Goal: Task Accomplishment & Management: Complete application form

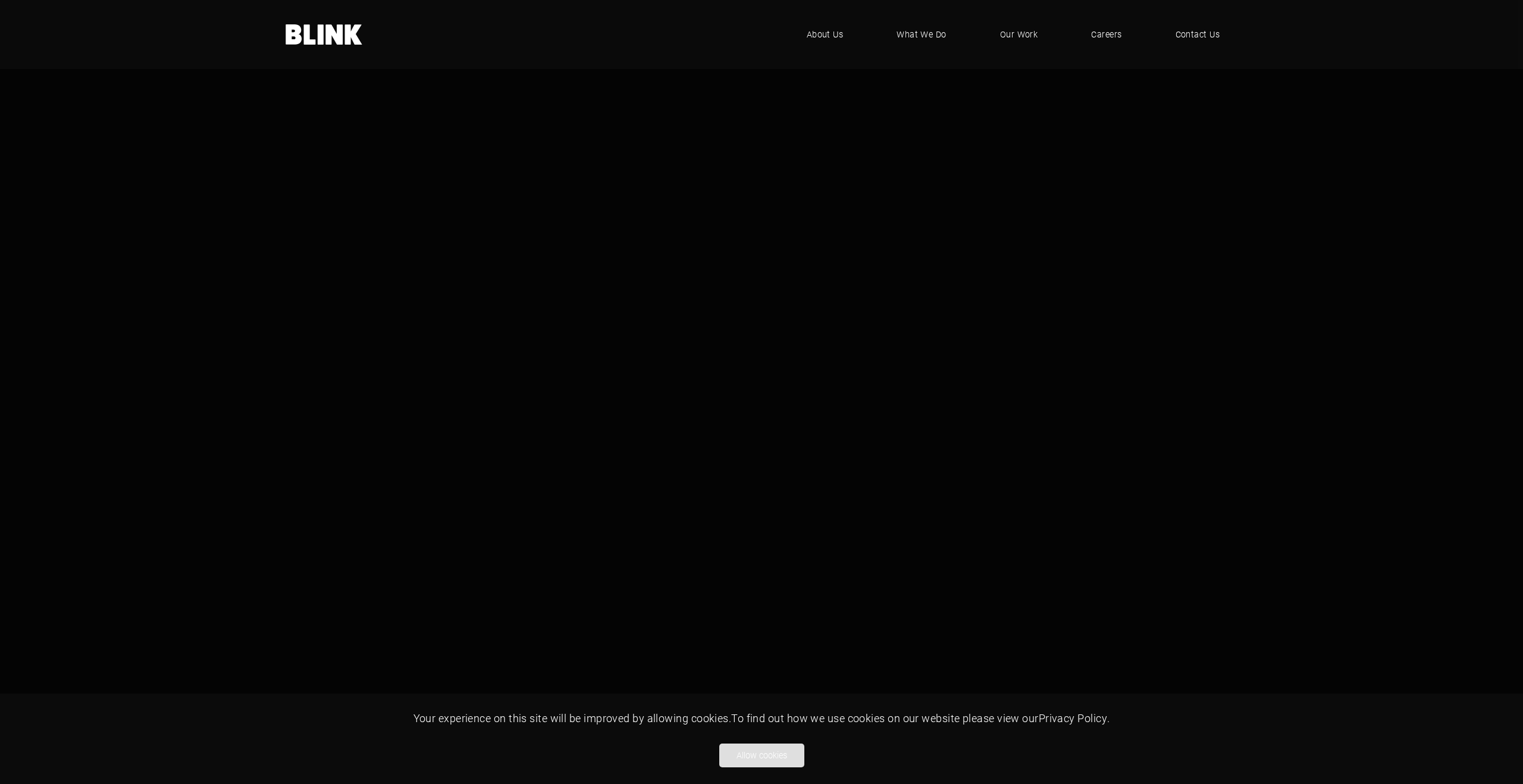
click at [762, 754] on button "Allow cookies" at bounding box center [762, 755] width 85 height 24
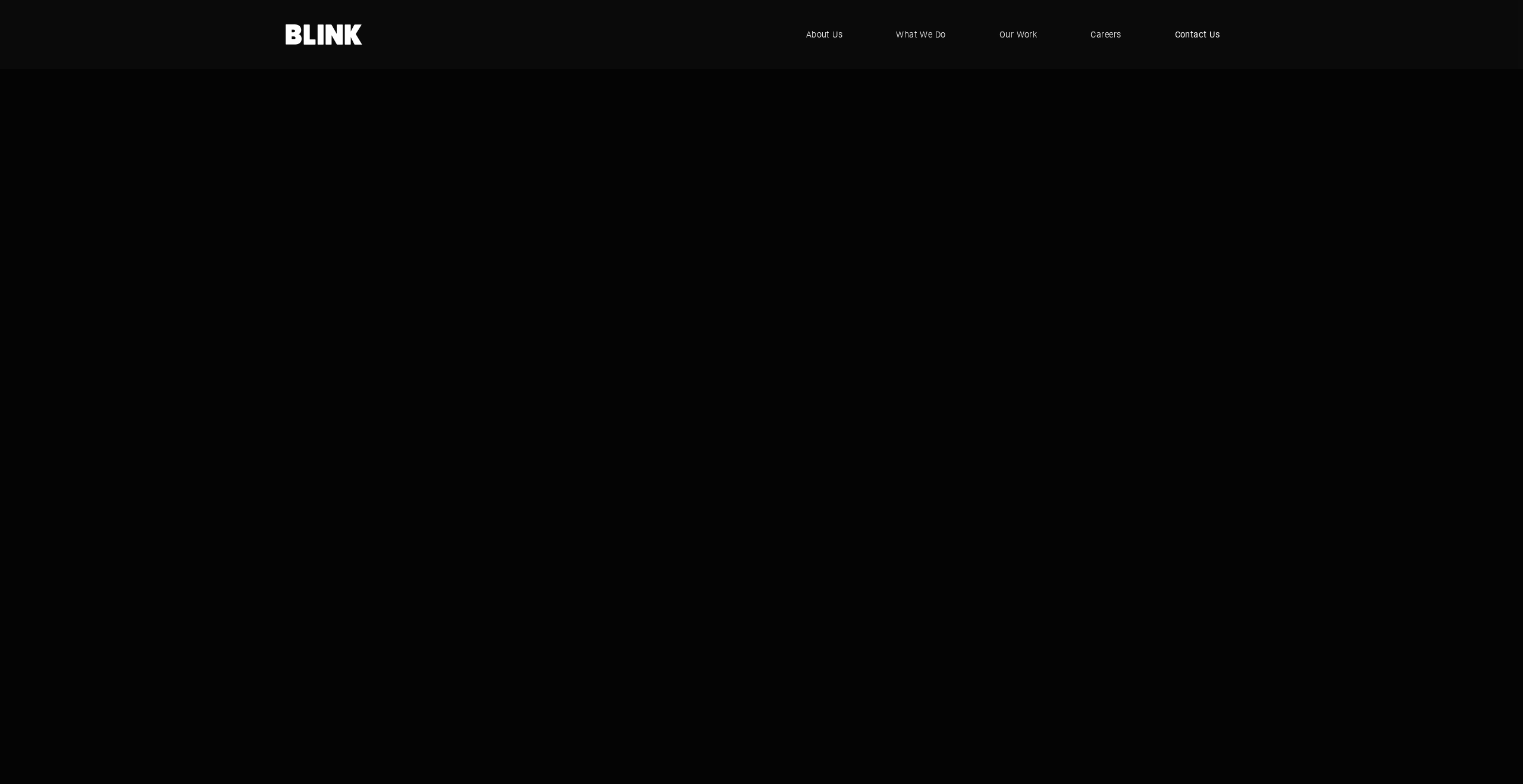
click at [1207, 37] on span "Contact Us" at bounding box center [1198, 34] width 45 height 13
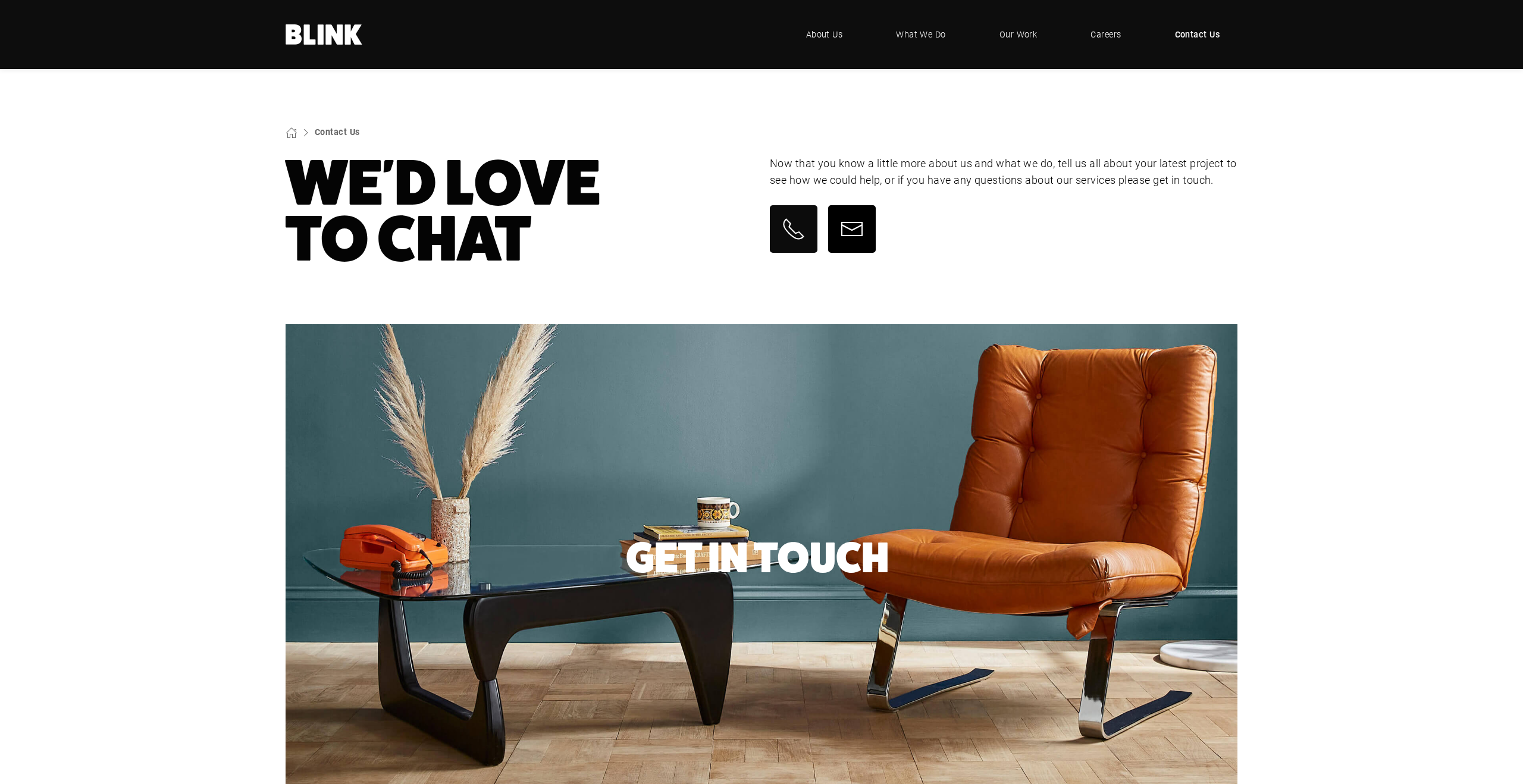
click at [862, 237] on icon at bounding box center [852, 229] width 24 height 24
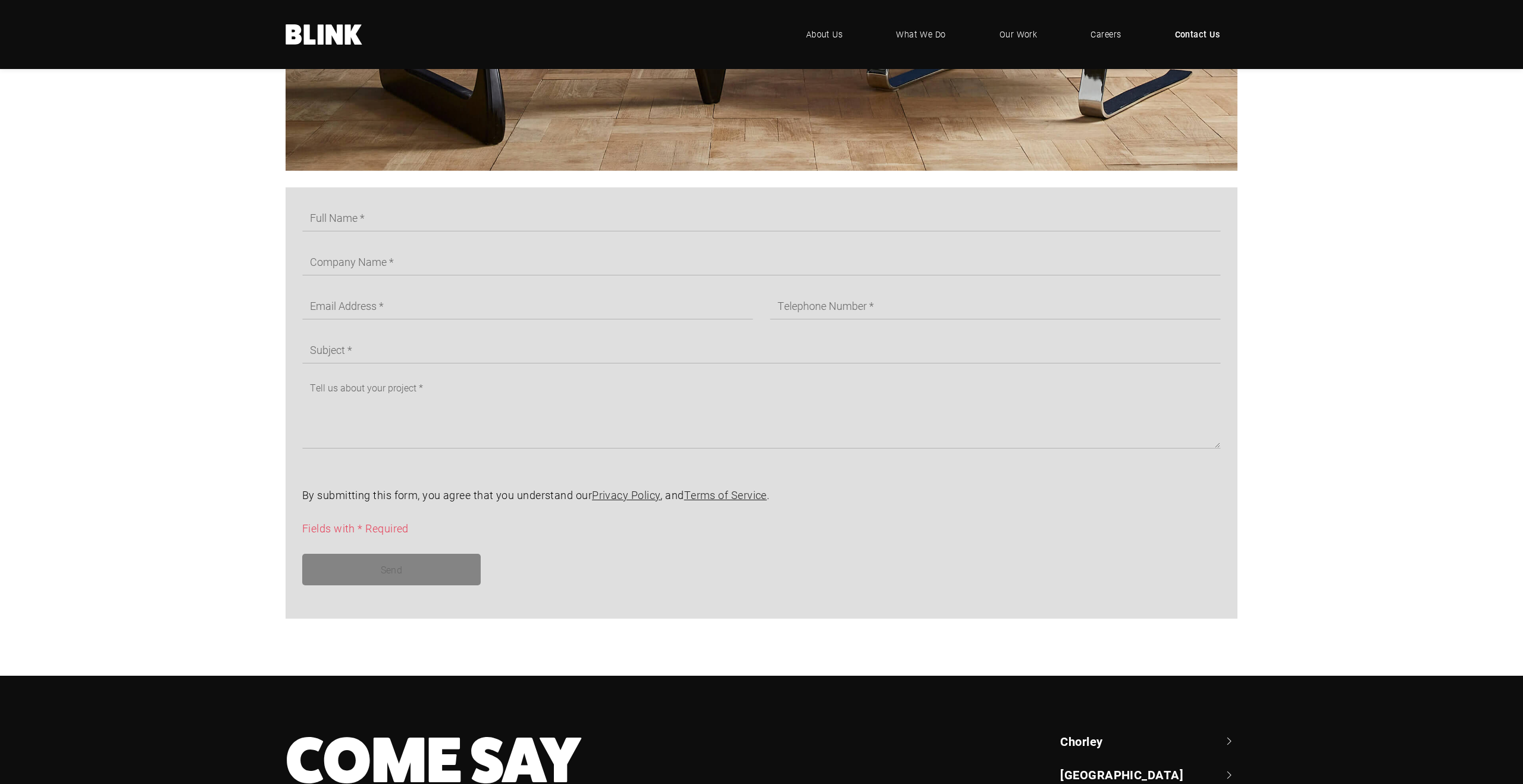
scroll to position [656, 0]
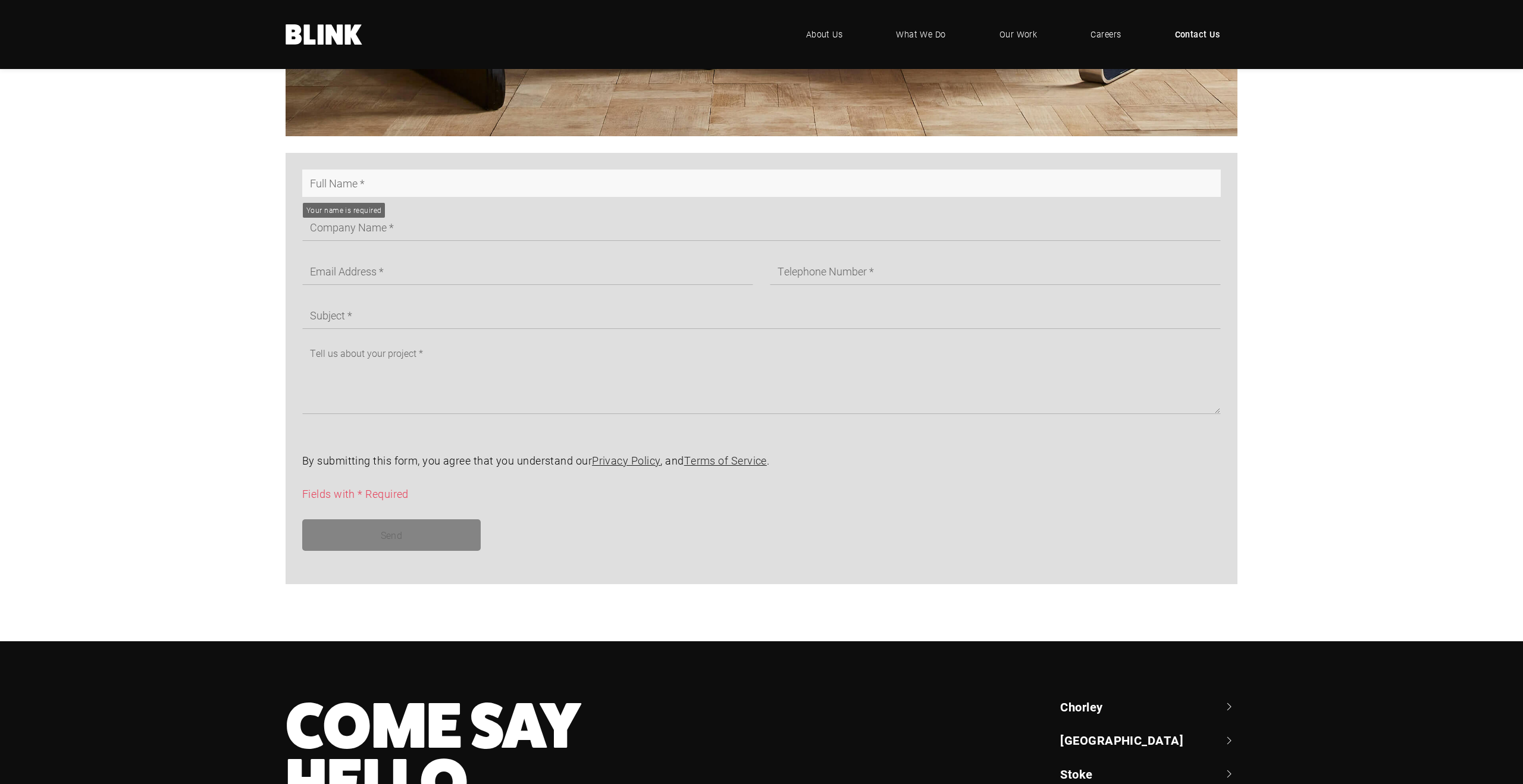
click at [367, 185] on input "text" at bounding box center [762, 183] width 919 height 27
type input "[PERSON_NAME]"
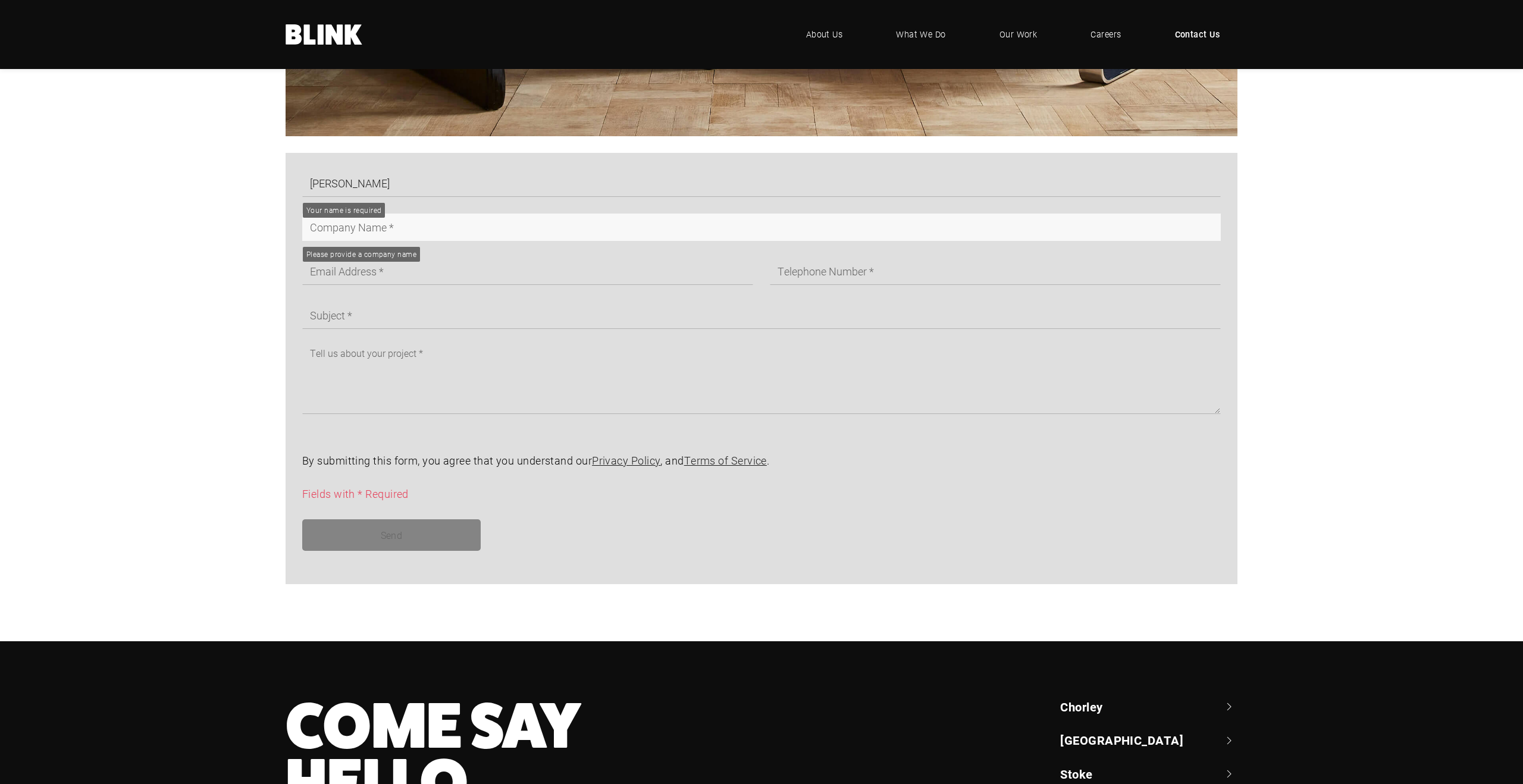
click at [415, 224] on input "text" at bounding box center [762, 227] width 919 height 27
type input "Blink"
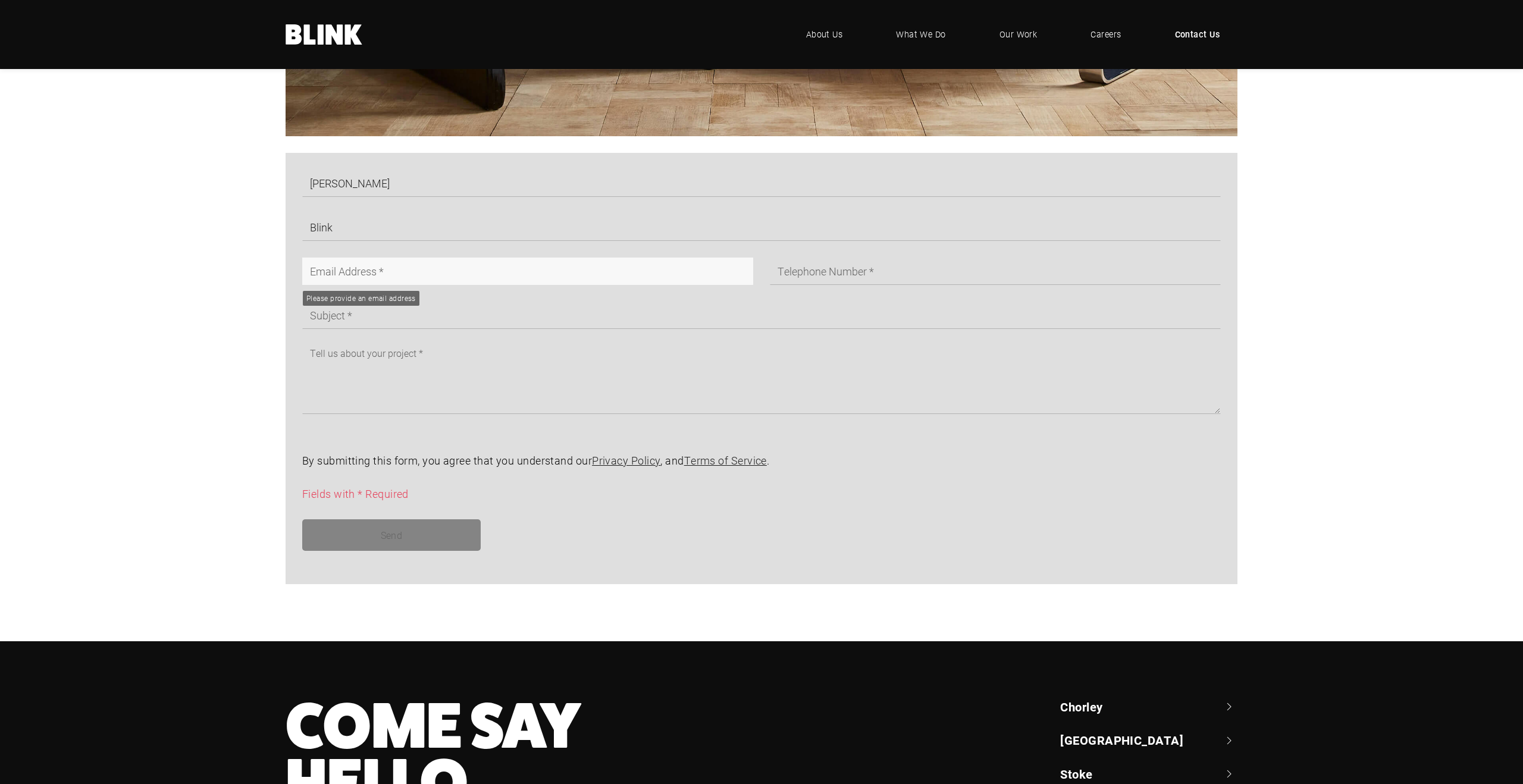
click at [401, 269] on input "text" at bounding box center [528, 271] width 451 height 27
type input "[PERSON_NAME][EMAIL_ADDRESS][DOMAIN_NAME]"
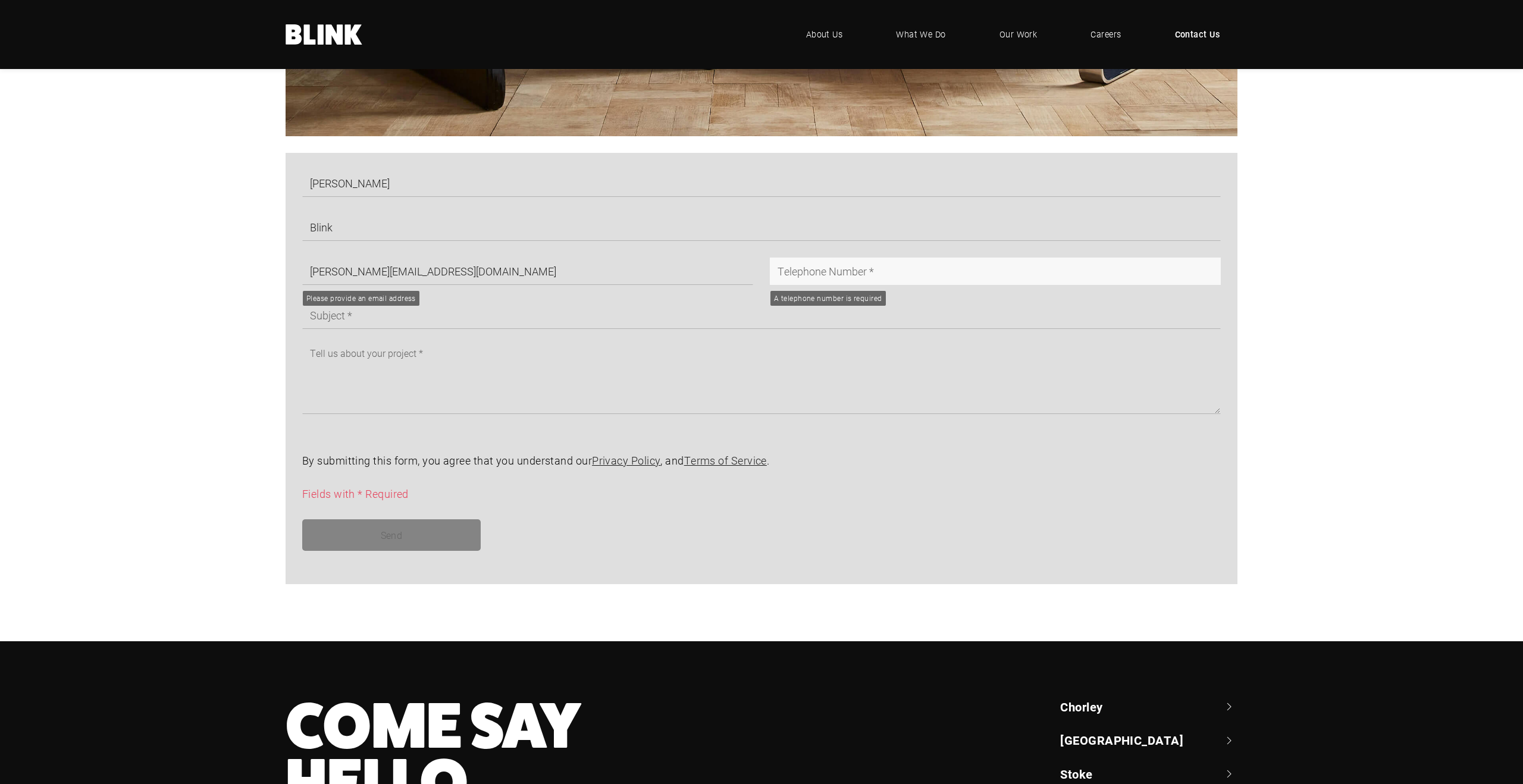
click at [819, 265] on input "text" at bounding box center [996, 271] width 451 height 27
type input "w"
type input "1234"
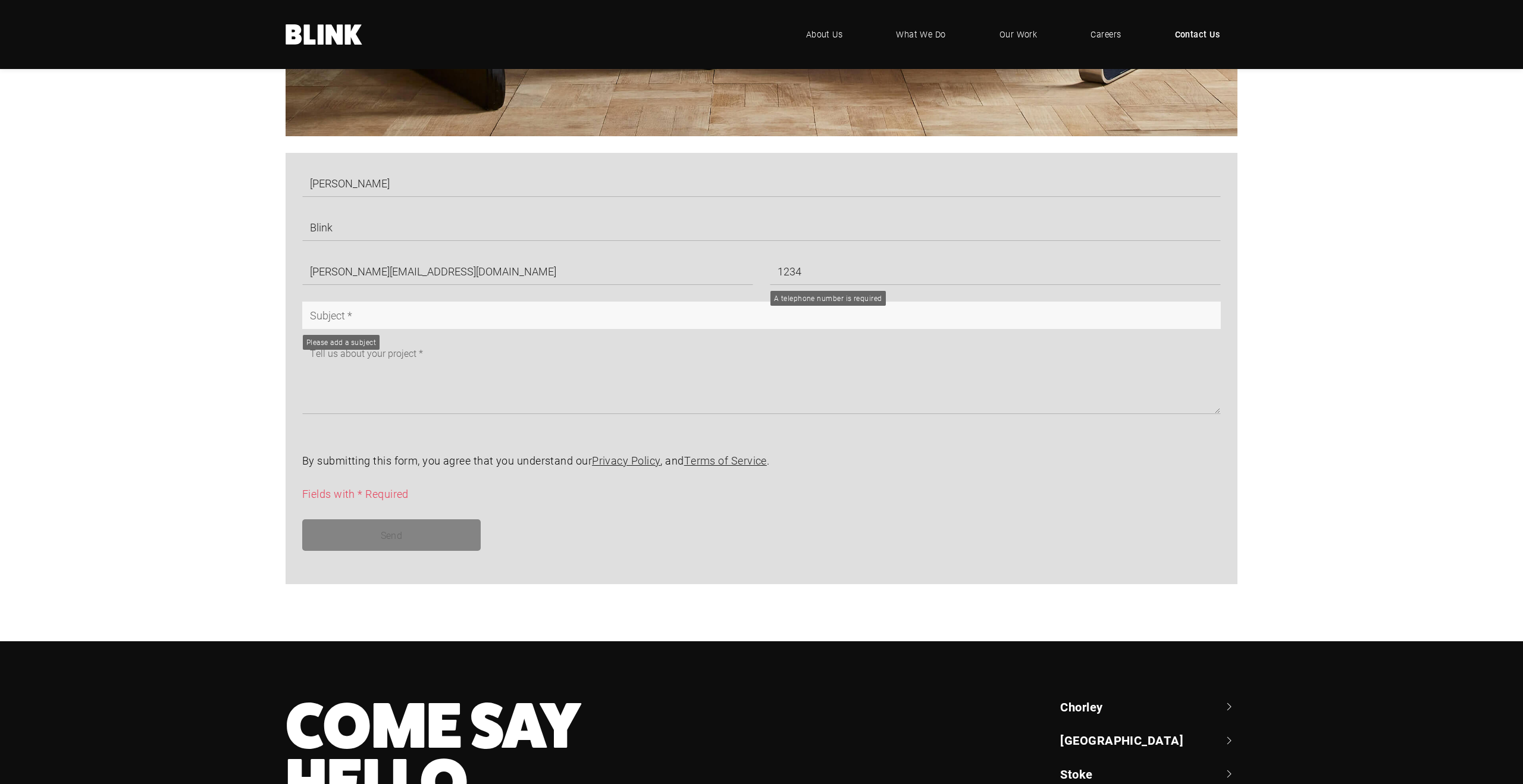
click at [557, 307] on input "text" at bounding box center [762, 315] width 919 height 27
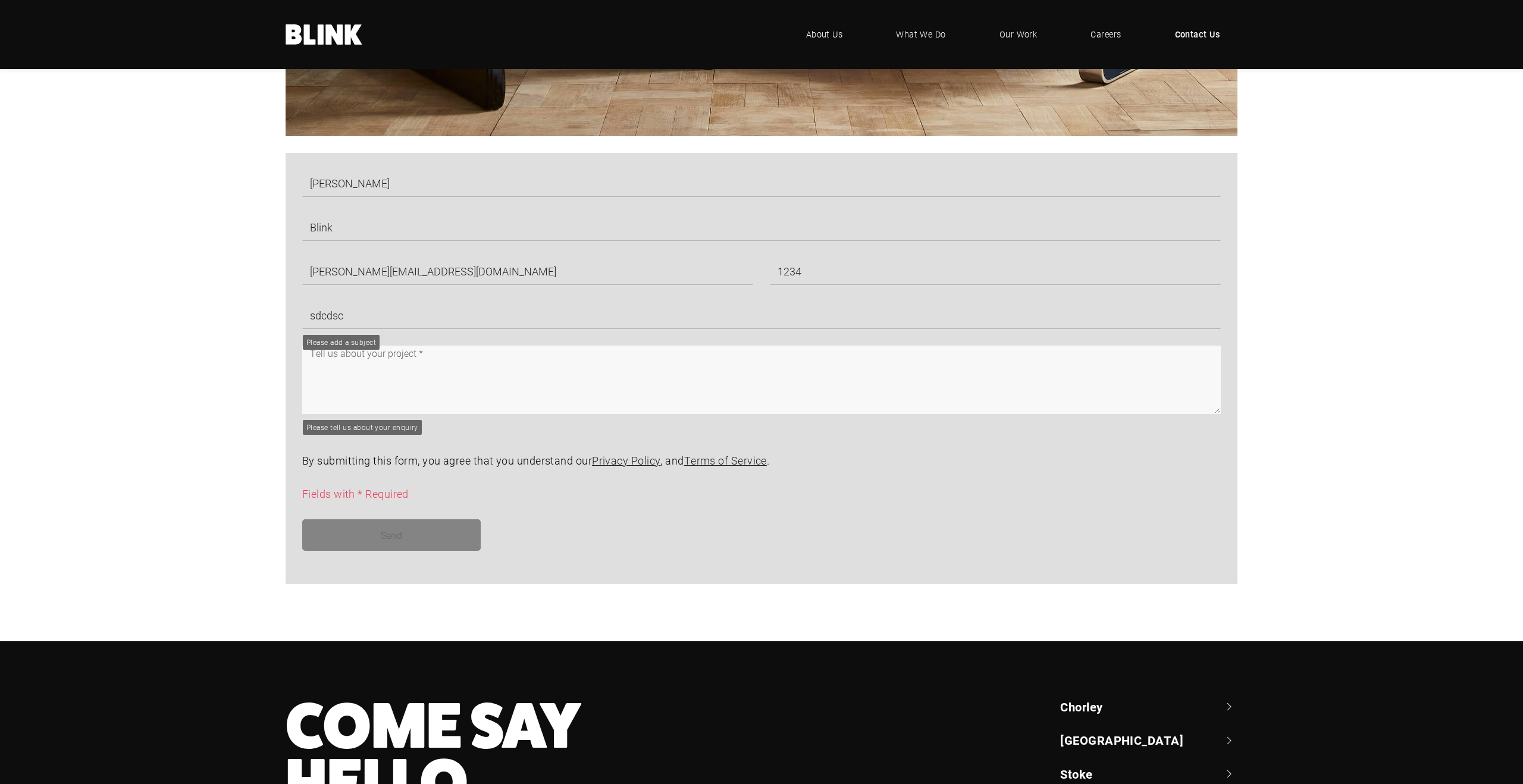
click at [485, 366] on textarea at bounding box center [762, 380] width 919 height 68
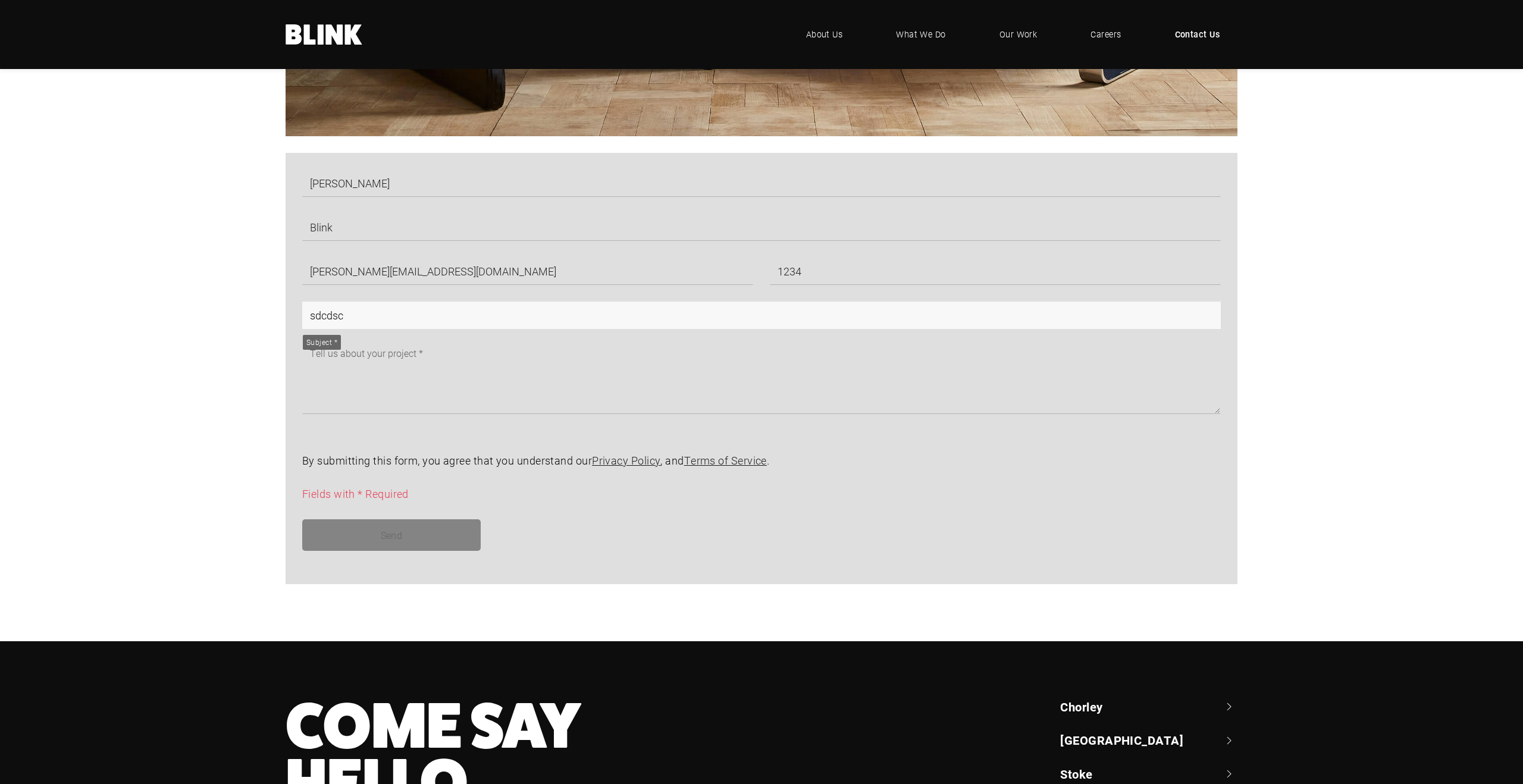
click at [355, 319] on input "sdcdsc" at bounding box center [762, 315] width 919 height 27
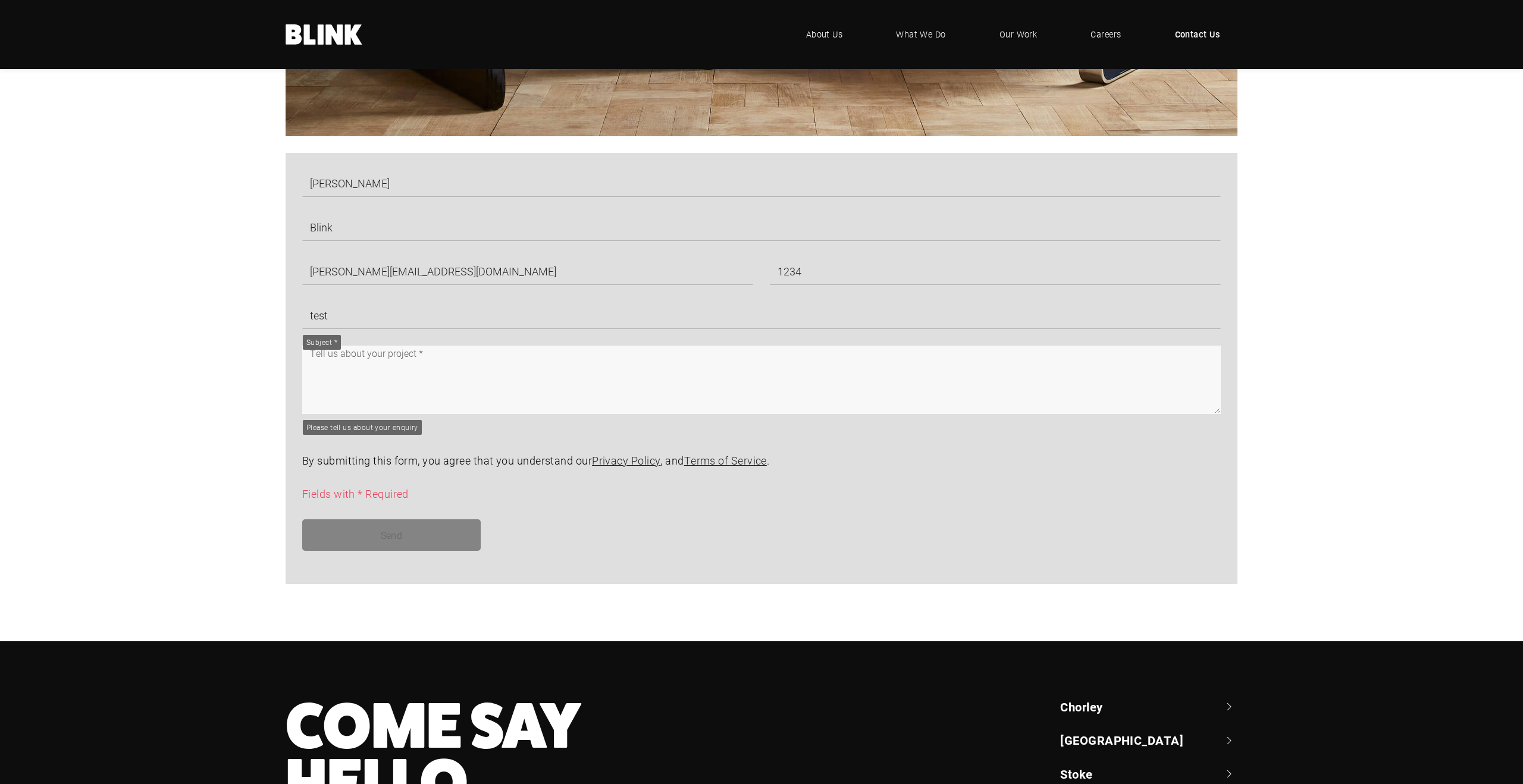
click at [365, 365] on textarea at bounding box center [762, 380] width 919 height 68
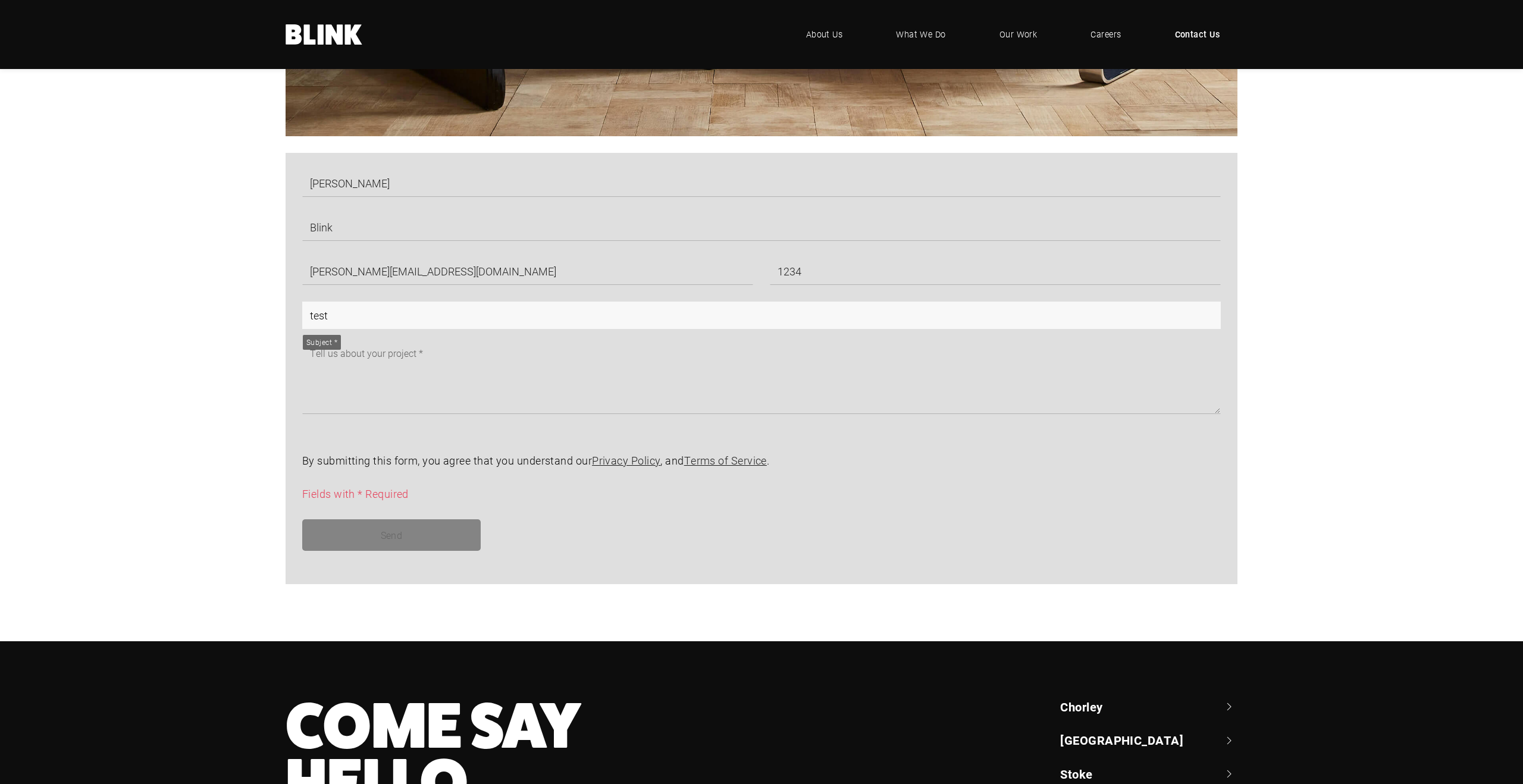
click at [370, 302] on input "test" at bounding box center [762, 315] width 919 height 27
click at [369, 312] on input "test" at bounding box center [762, 315] width 919 height 27
type input "test 3"
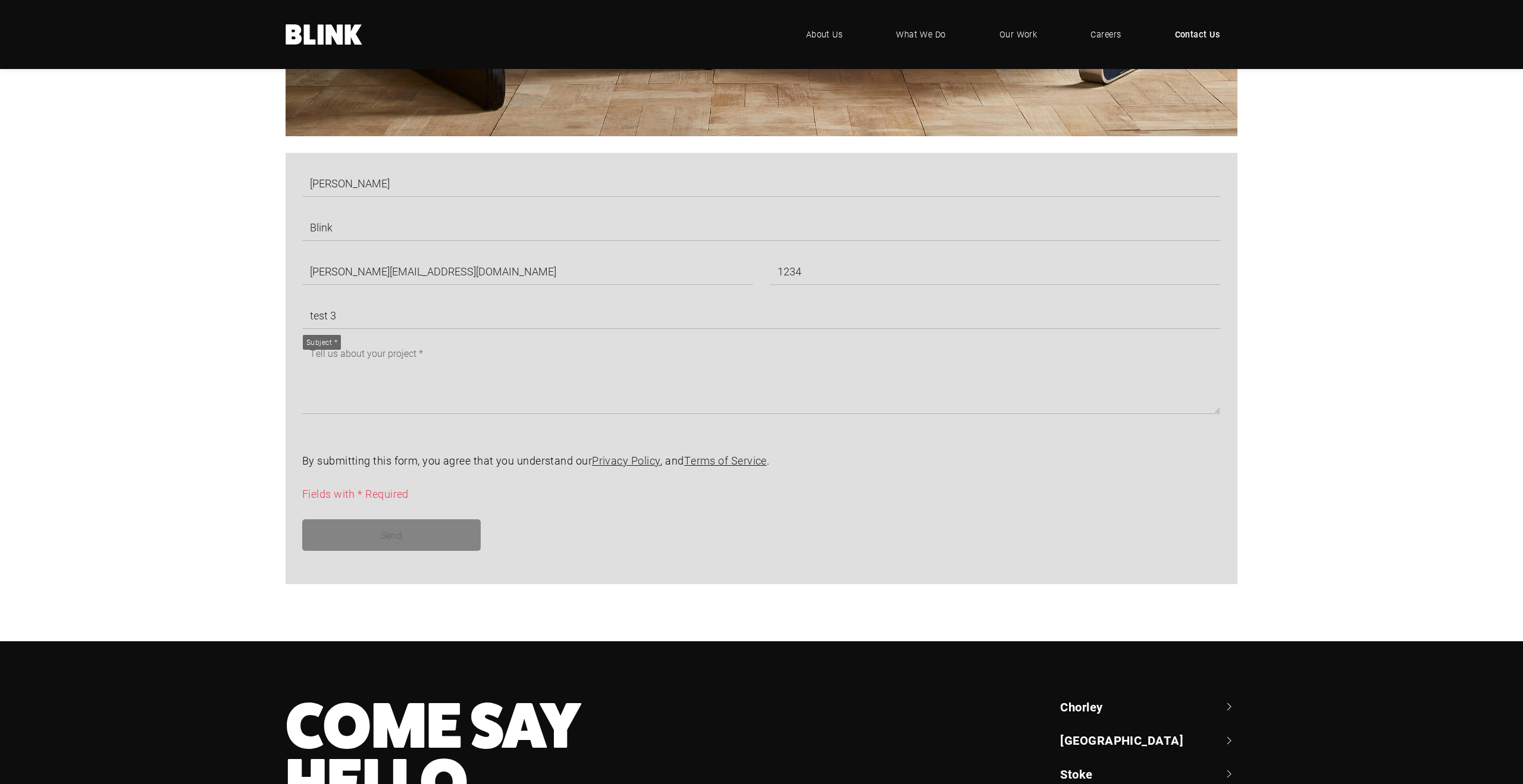
click at [251, 408] on div "[PERSON_NAME] [PERSON_NAME][EMAIL_ADDRESS][DOMAIN_NAME] 1234 test 3 By submitti…" at bounding box center [762, 369] width 1029 height 432
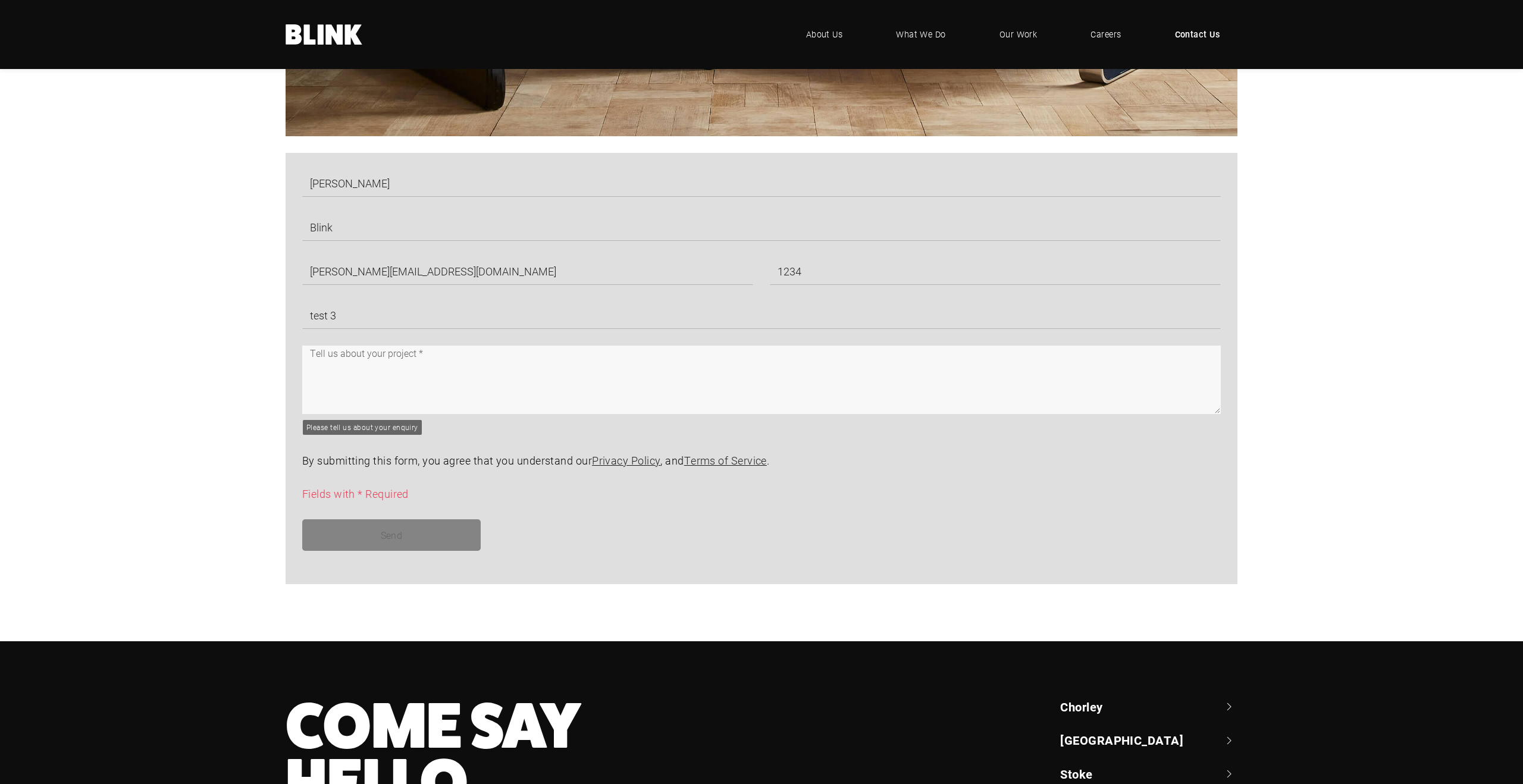
click at [351, 399] on textarea at bounding box center [762, 380] width 919 height 68
type textarea "e"
click at [383, 356] on textarea "Let me know if yo get this" at bounding box center [762, 380] width 919 height 68
click at [441, 370] on textarea "Let me know if you get this" at bounding box center [762, 380] width 919 height 68
type textarea "Let me know if you get this"
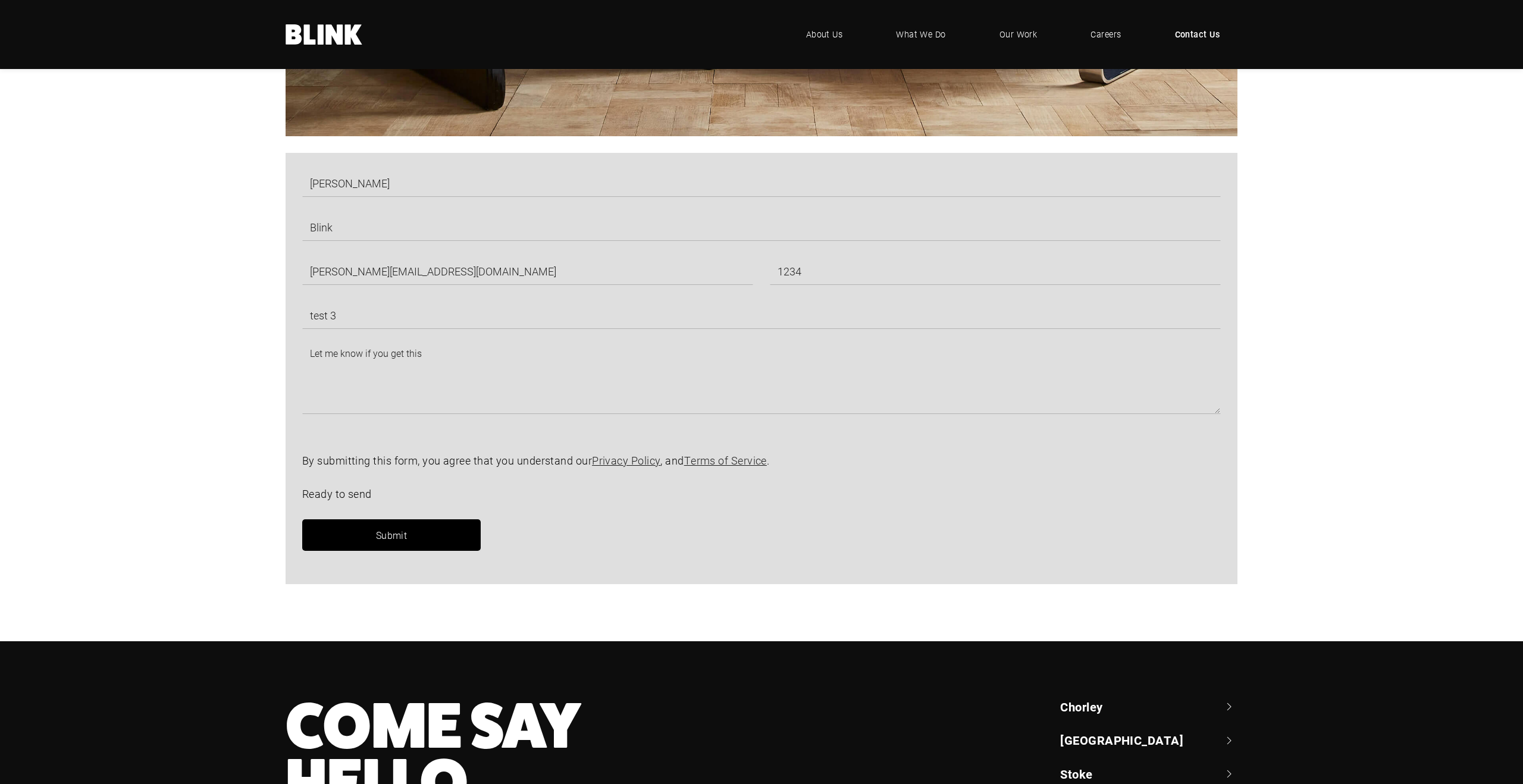
click at [405, 528] on link "Submit" at bounding box center [391, 535] width 179 height 32
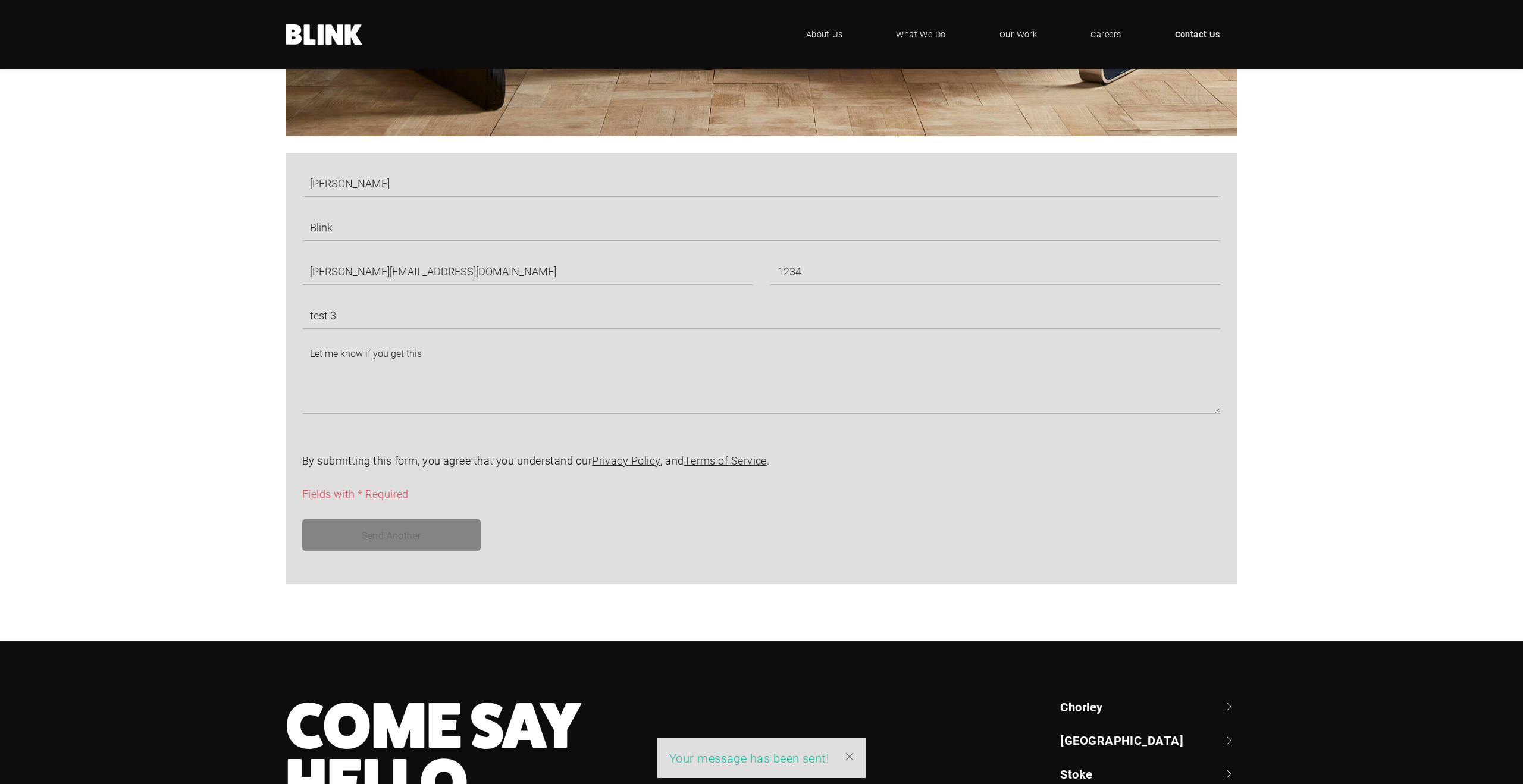
click at [746, 760] on div "Your message has been sent!" at bounding box center [762, 758] width 185 height 16
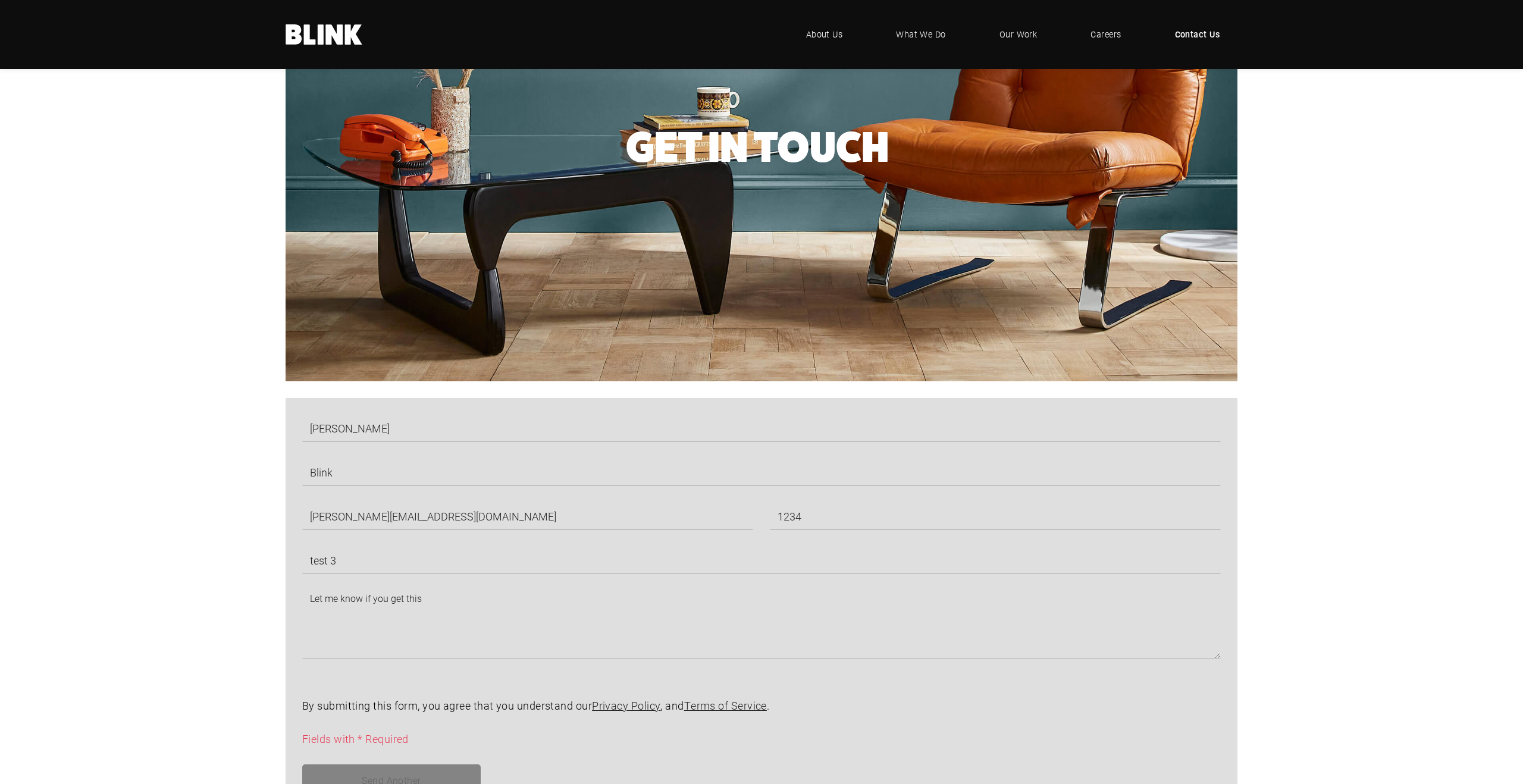
scroll to position [511, 0]
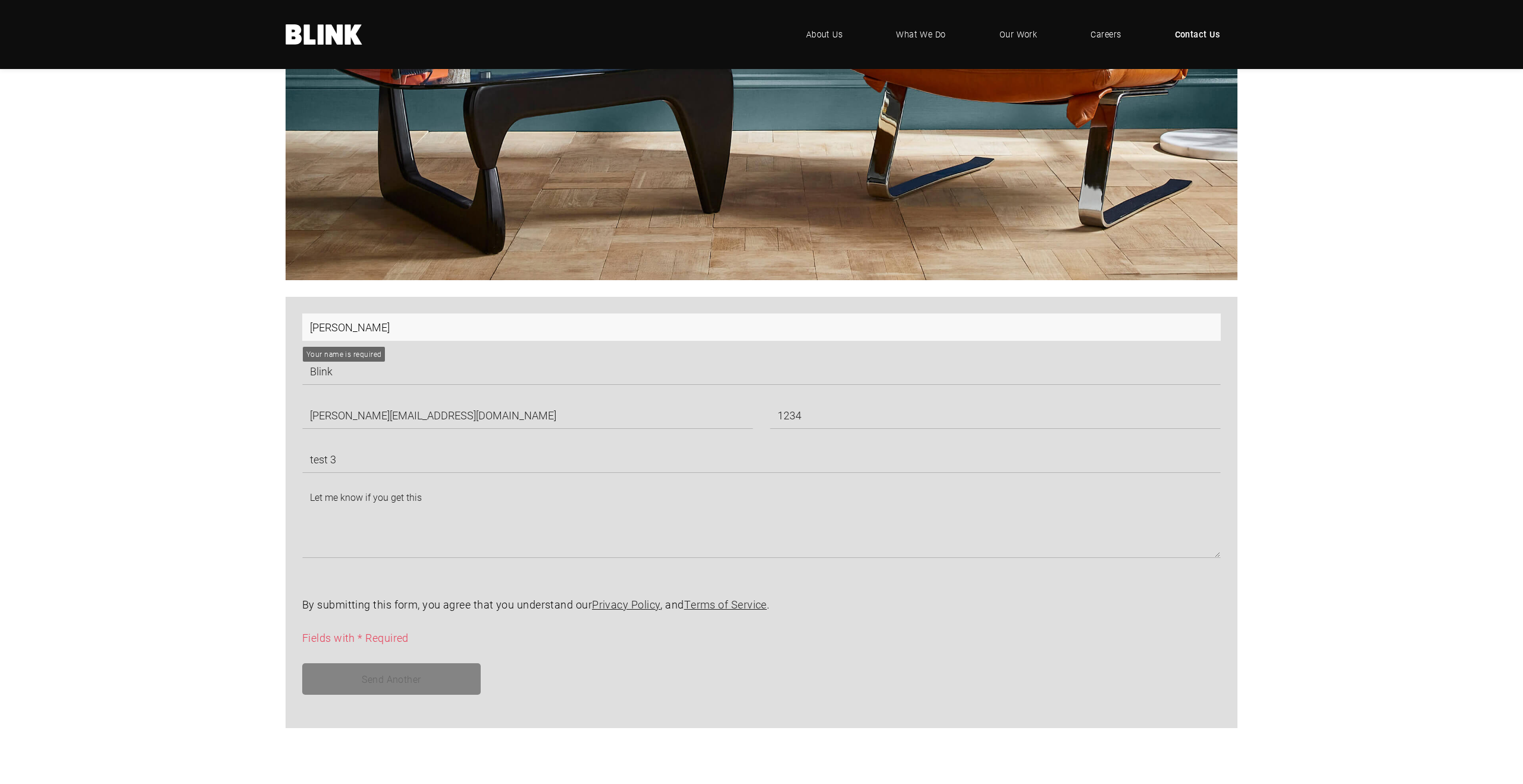
click at [383, 334] on input "[PERSON_NAME]" at bounding box center [762, 327] width 919 height 27
type input "[PERSON_NAME]"
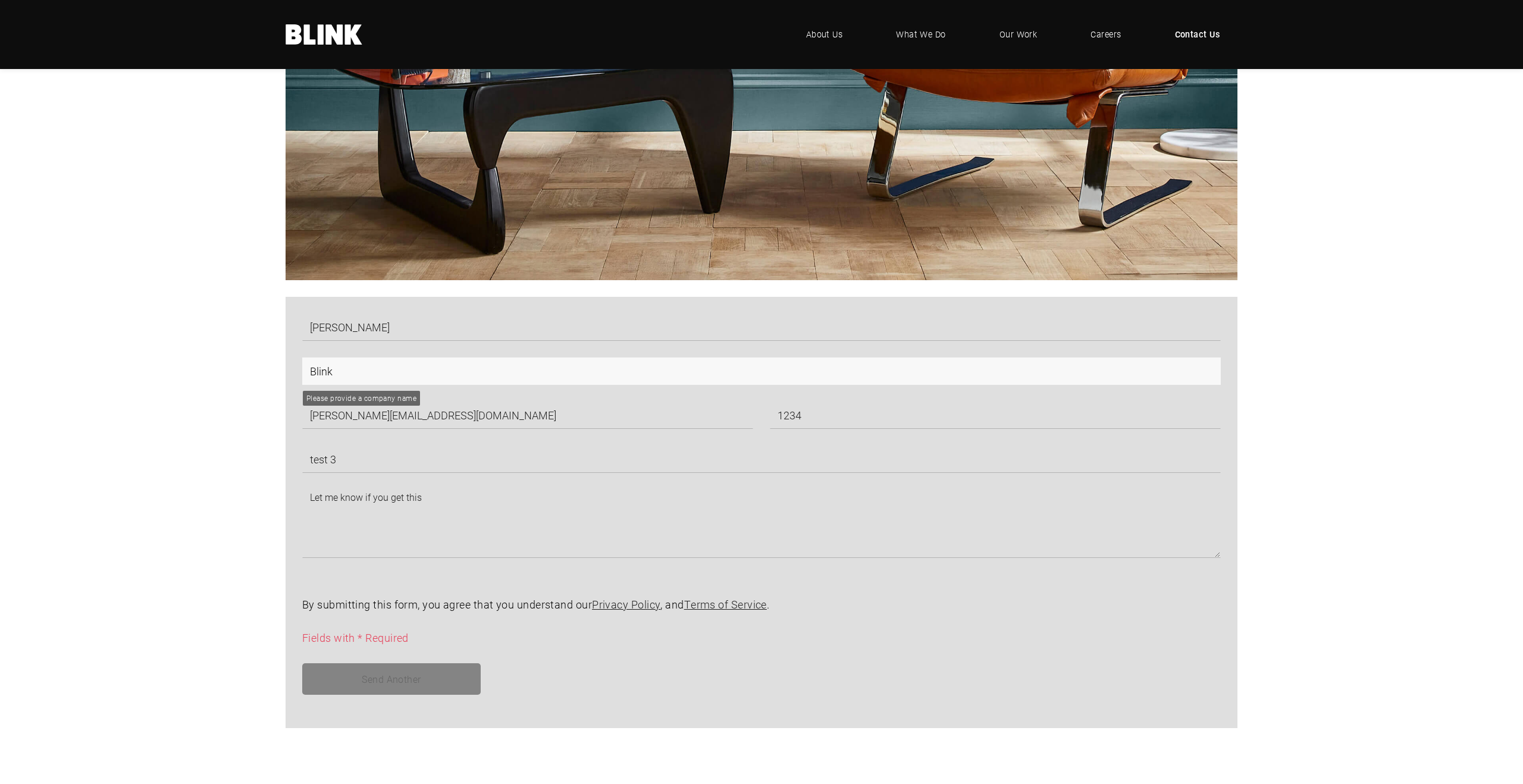
click at [419, 367] on input "Blink" at bounding box center [762, 371] width 919 height 27
type input "Blink"
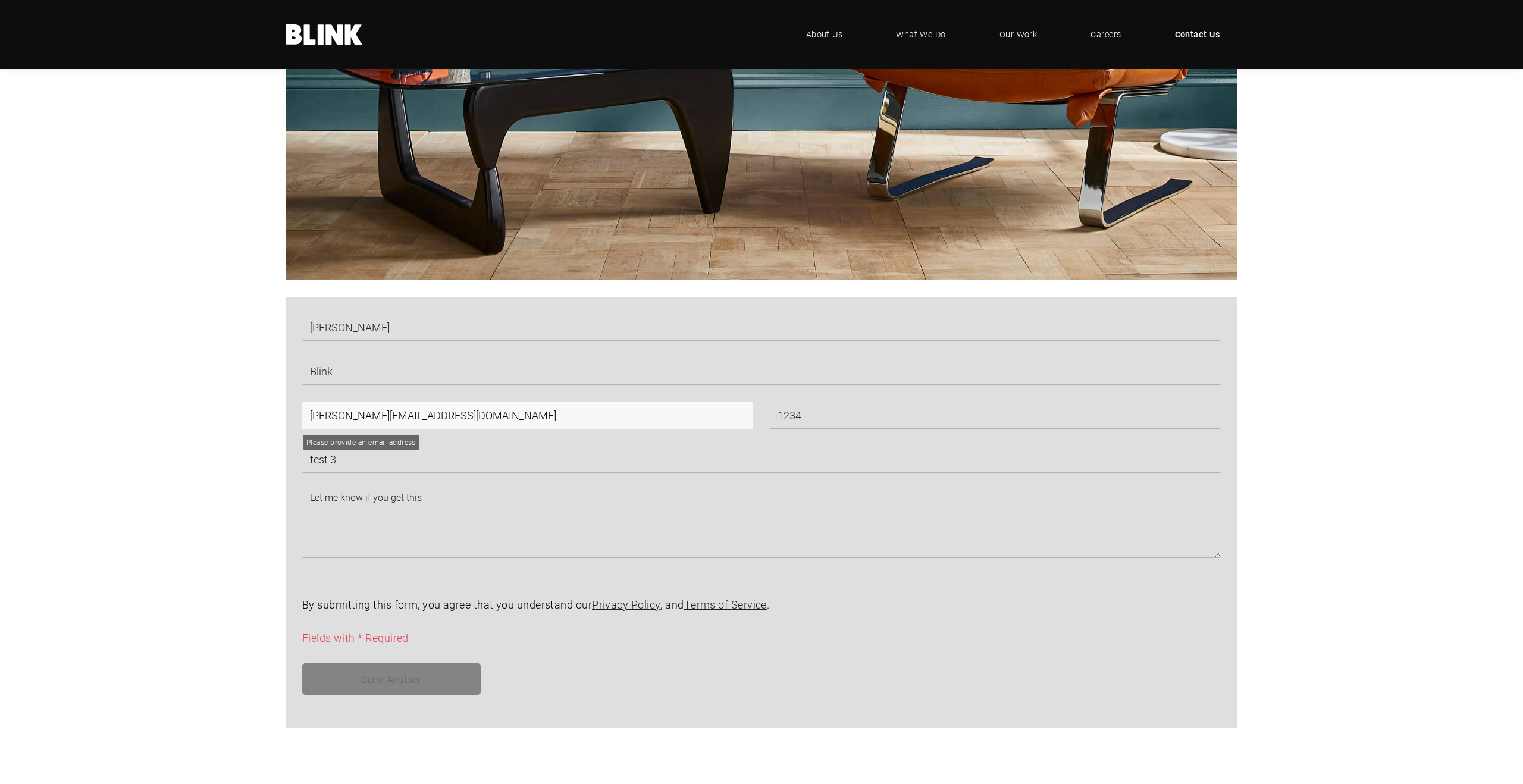
click at [410, 418] on input "[PERSON_NAME][EMAIL_ADDRESS][DOMAIN_NAME]" at bounding box center [528, 415] width 451 height 27
type input "[PERSON_NAME][EMAIL_ADDRESS][DOMAIN_NAME]"
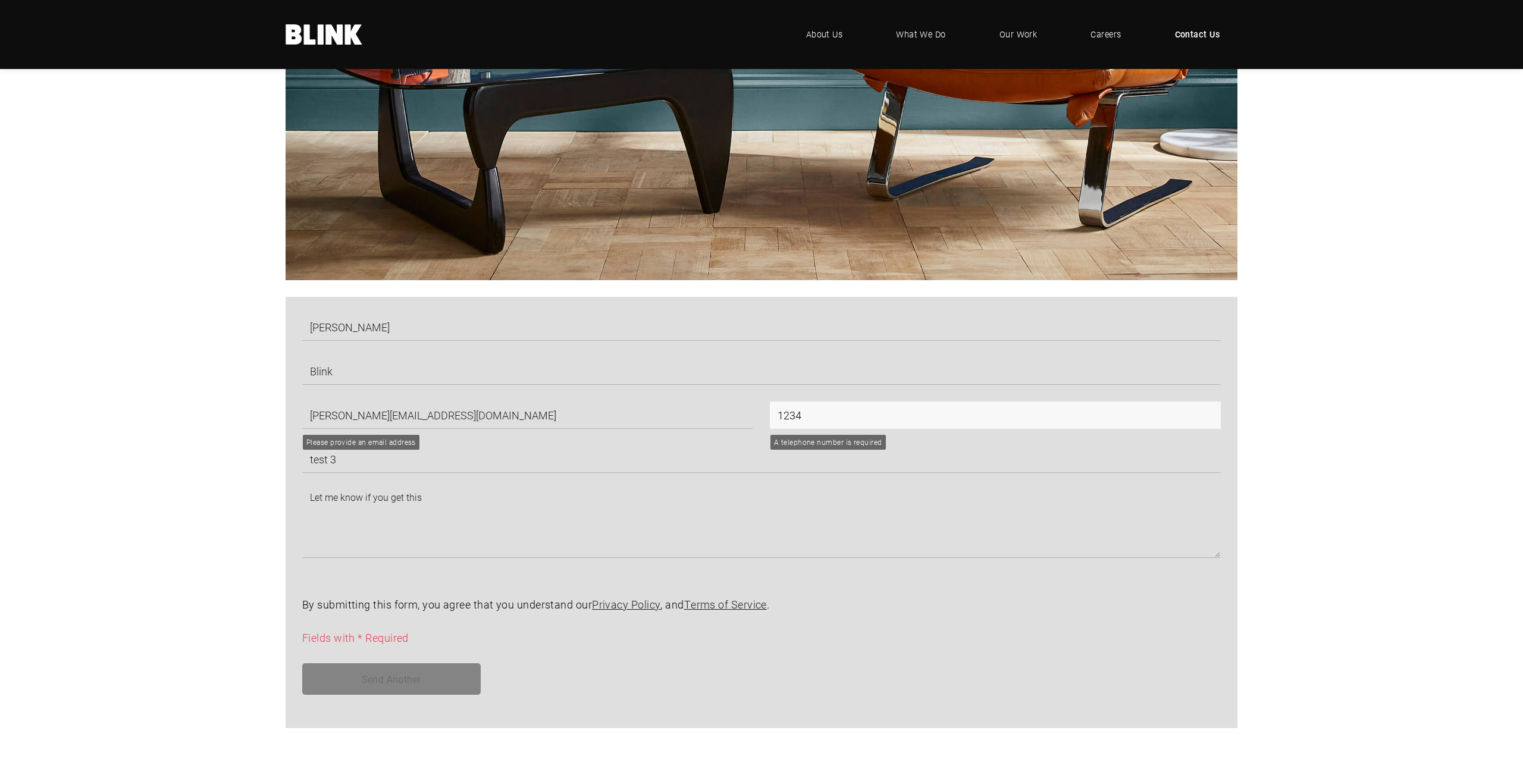
click at [781, 411] on input "1234" at bounding box center [996, 415] width 451 height 27
type input "123"
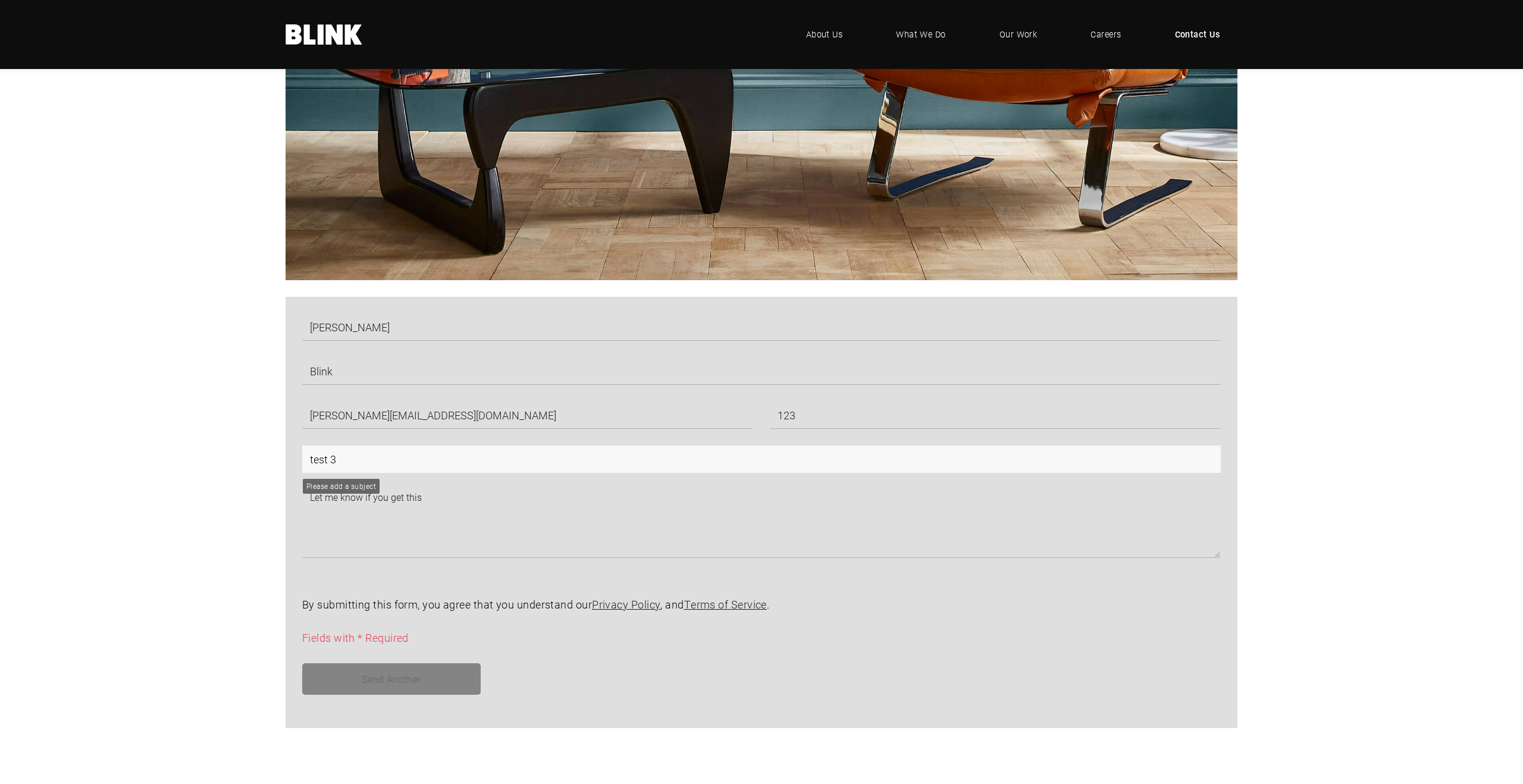
click at [508, 457] on input "test 3" at bounding box center [762, 459] width 919 height 27
type input "test helloblink"
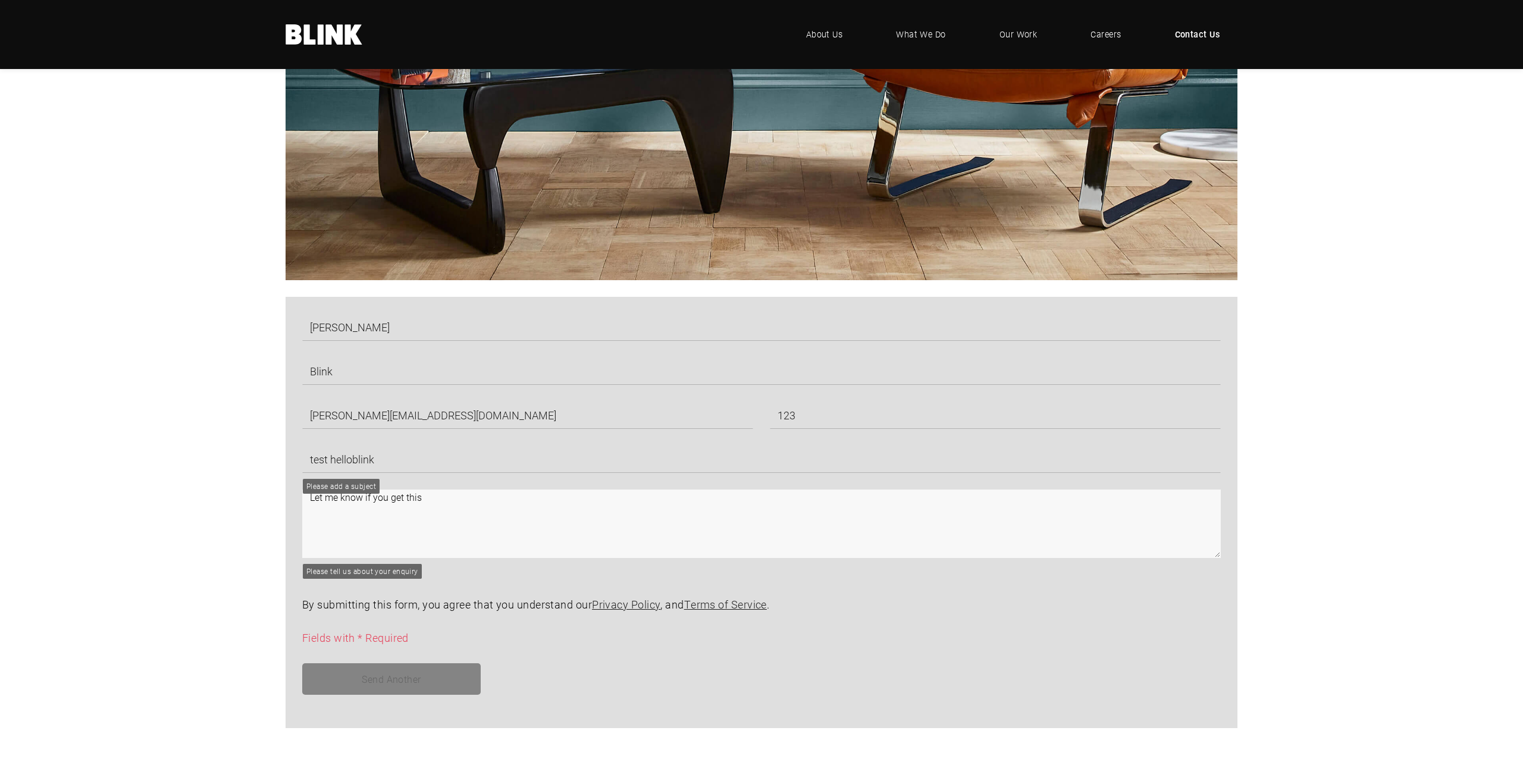
click at [582, 514] on textarea "Let me know if you get this" at bounding box center [762, 524] width 919 height 68
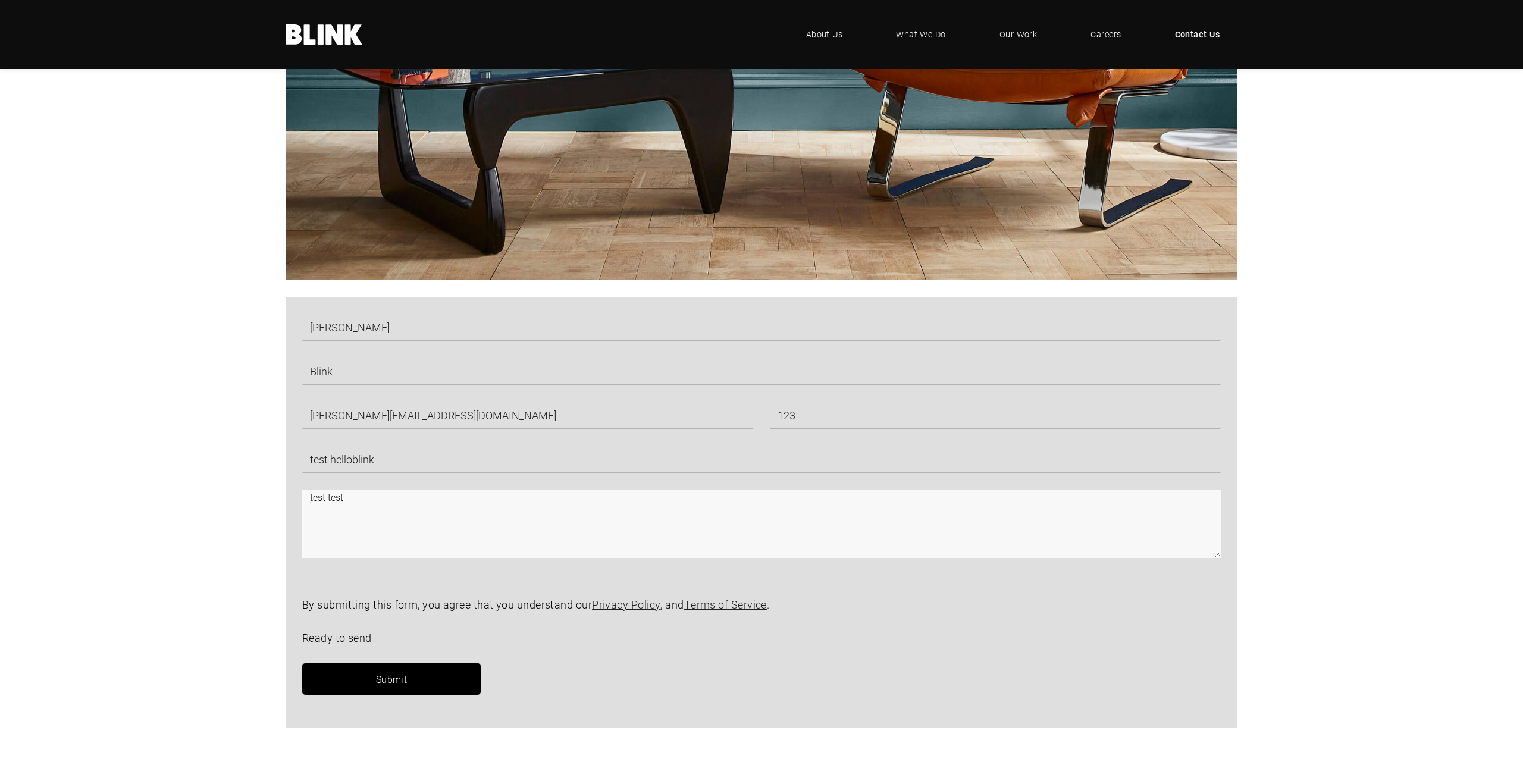
type textarea "test test"
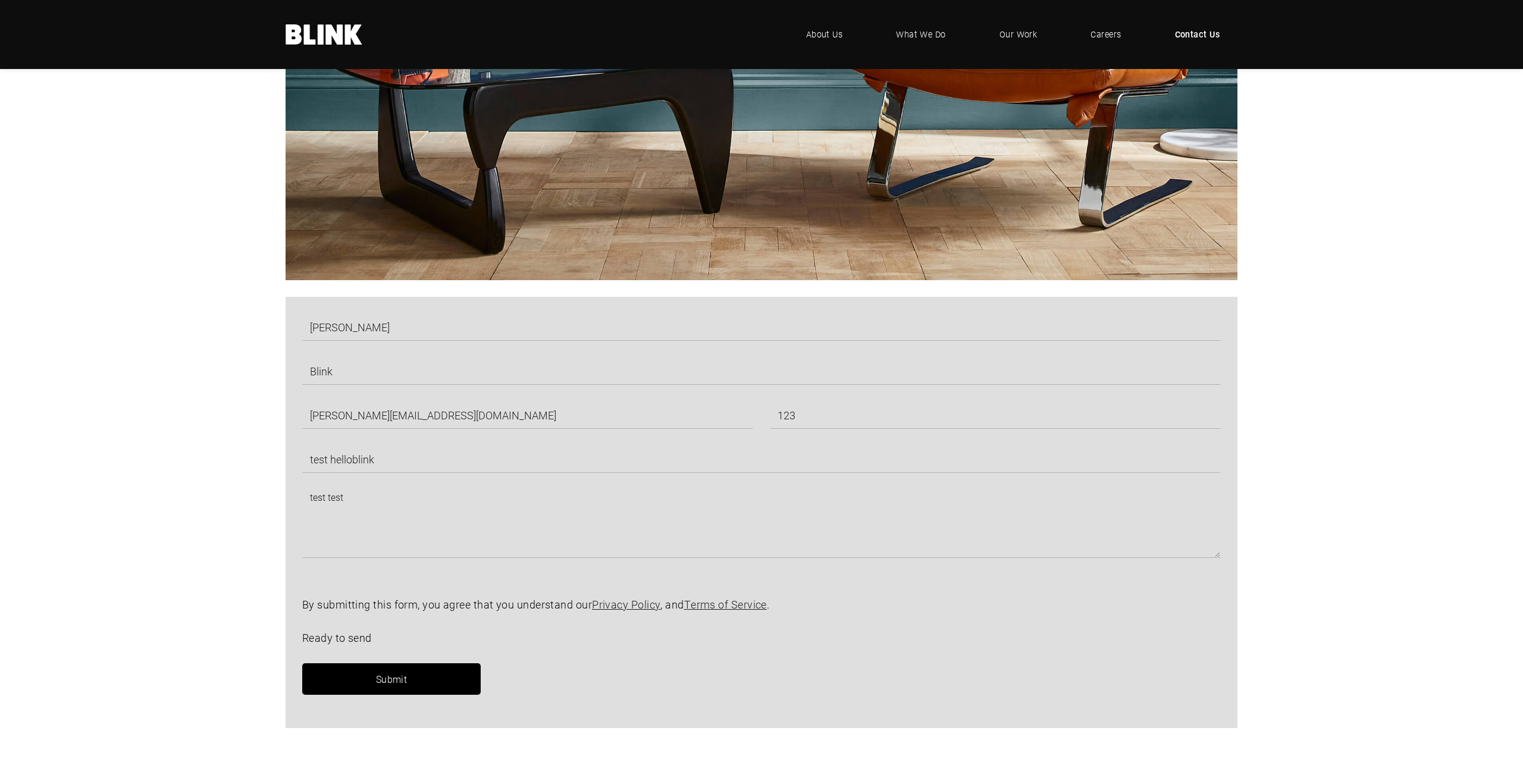
click at [397, 677] on span "Submit" at bounding box center [392, 679] width 32 height 12
